Goal: Transaction & Acquisition: Purchase product/service

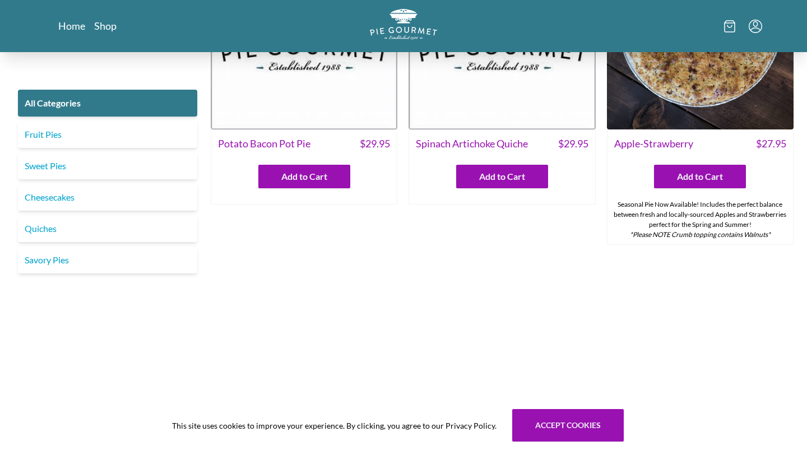
scroll to position [415, 0]
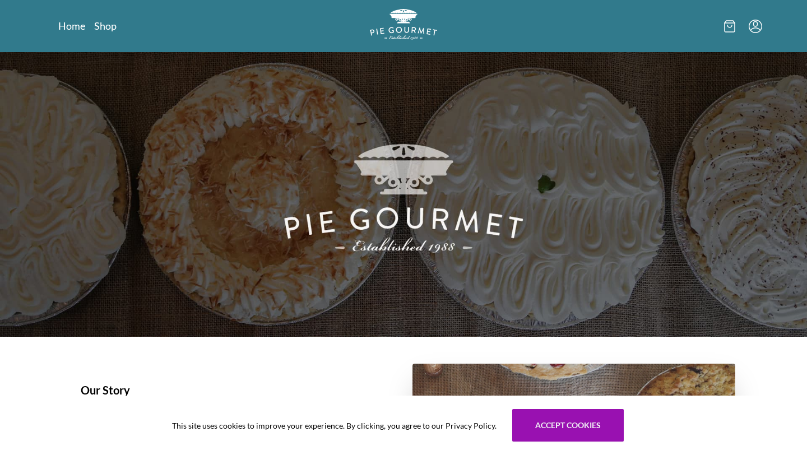
click at [101, 33] on nav "Home Shop" at bounding box center [171, 26] width 226 height 14
click at [103, 27] on link "Shop" at bounding box center [105, 25] width 22 height 13
